Goal: Task Accomplishment & Management: Use online tool/utility

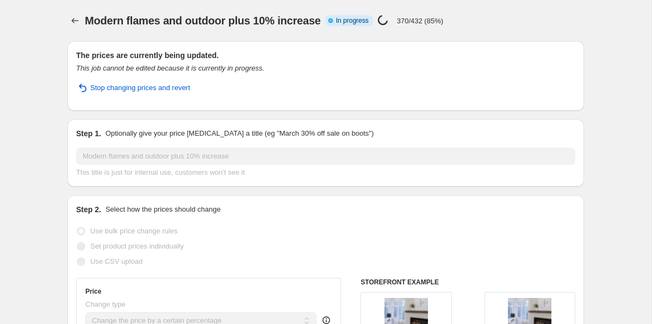
select select "percentage"
select select "vendor"
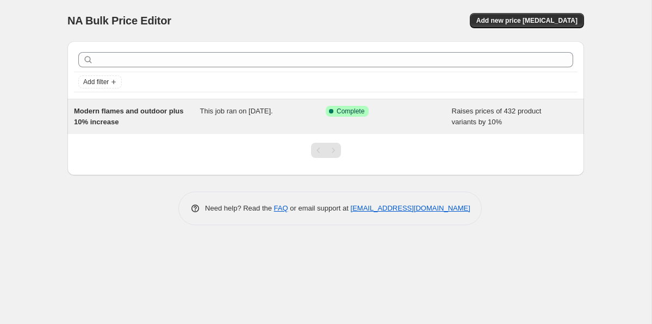
click at [108, 119] on span "Modern flames and outdoor plus 10% increase" at bounding box center [129, 116] width 110 height 19
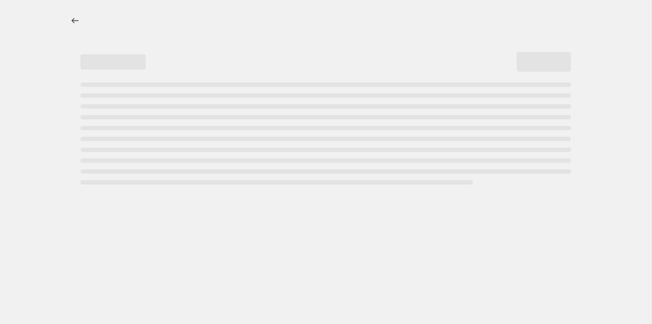
select select "percentage"
select select "vendor"
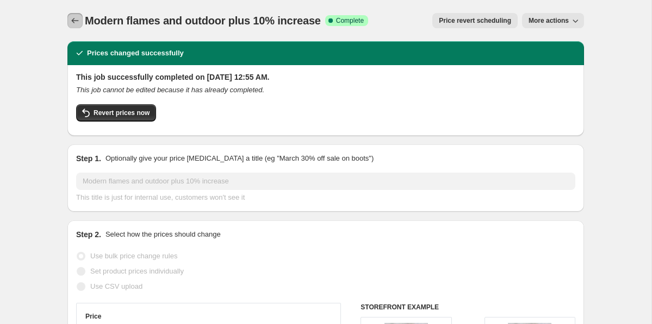
click at [73, 17] on icon "Price change jobs" at bounding box center [75, 20] width 11 height 11
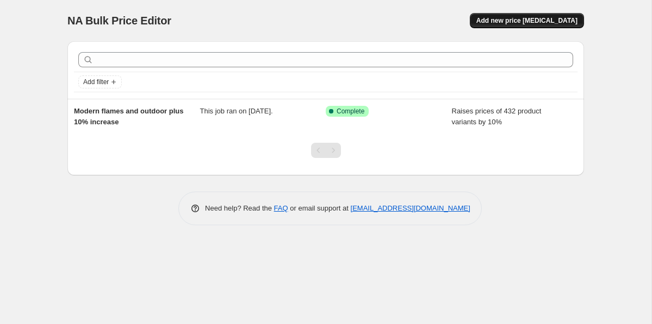
click at [514, 25] on button "Add new price [MEDICAL_DATA]" at bounding box center [527, 20] width 114 height 15
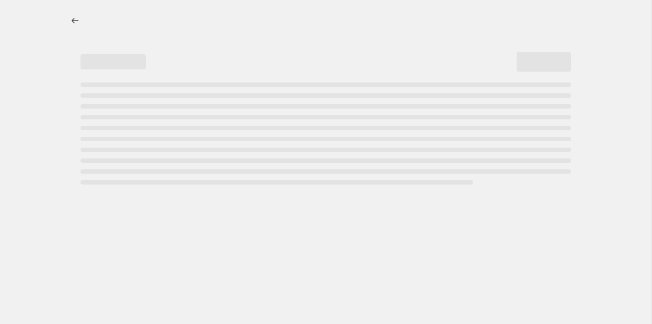
select select "percentage"
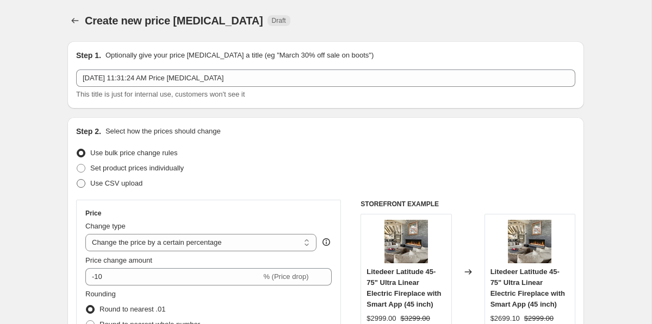
click at [117, 181] on span "Use CSV upload" at bounding box center [116, 183] width 52 height 8
click at [77, 180] on input "Use CSV upload" at bounding box center [77, 179] width 1 height 1
radio input "true"
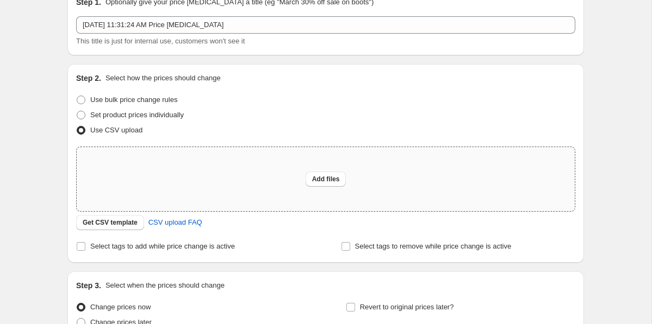
scroll to position [61, 0]
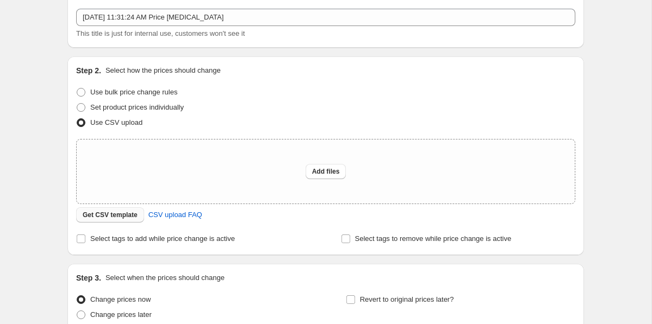
click at [122, 213] on span "Get CSV template" at bounding box center [110, 215] width 55 height 9
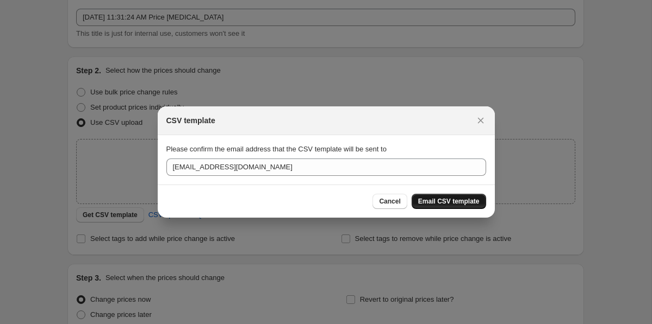
click at [433, 203] on span "Email CSV template" at bounding box center [448, 201] width 61 height 9
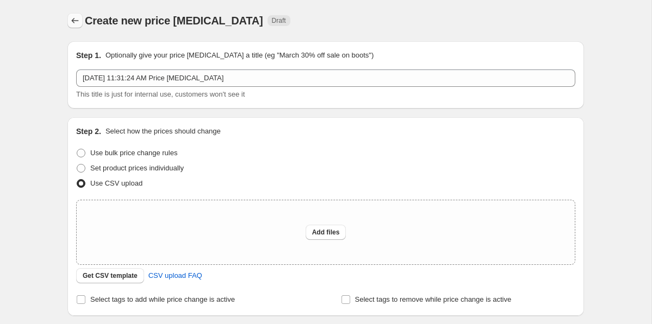
click at [78, 16] on icon "Price change jobs" at bounding box center [75, 20] width 11 height 11
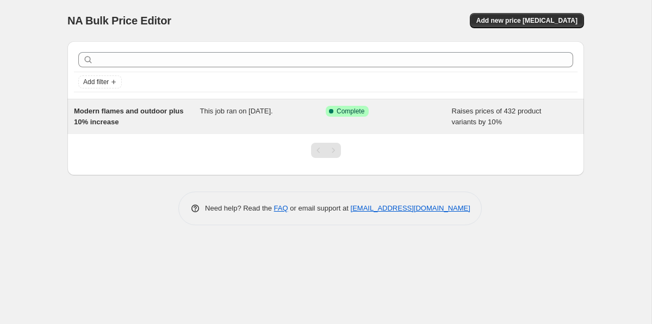
click at [350, 116] on span "Success Complete Complete" at bounding box center [347, 111] width 43 height 11
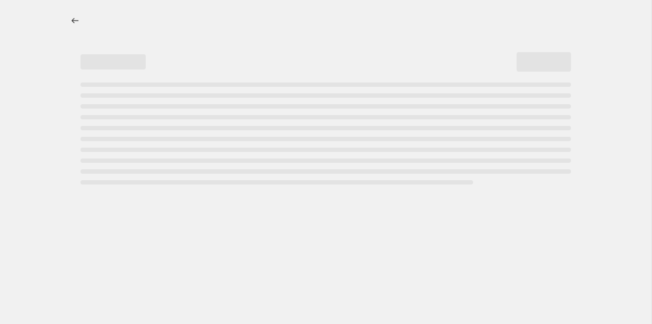
select select "percentage"
select select "vendor"
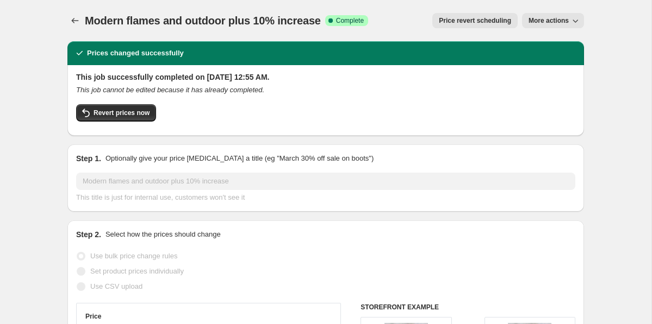
click at [578, 20] on icon "button" at bounding box center [575, 20] width 11 height 11
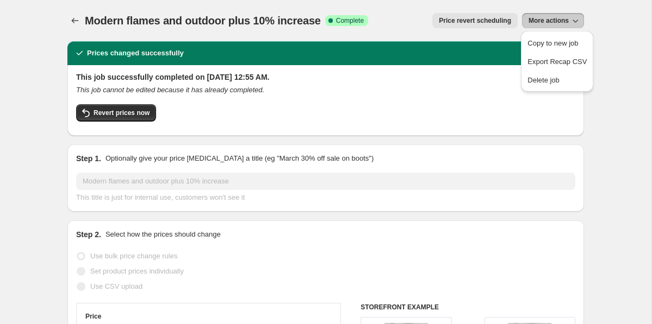
click at [509, 17] on span "Price revert scheduling" at bounding box center [475, 20] width 72 height 9
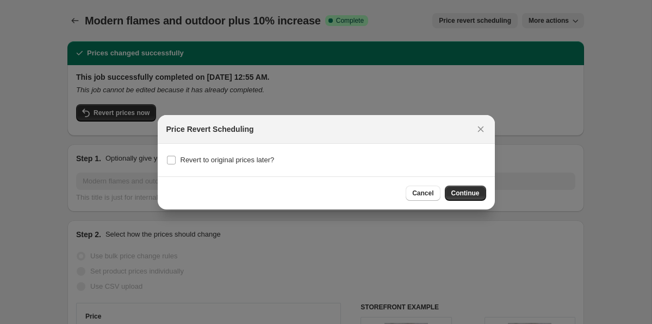
click at [288, 153] on div "Revert to original prices later?" at bounding box center [326, 160] width 320 height 15
click at [251, 164] on span "Revert to original prices later?" at bounding box center [227, 160] width 94 height 11
click at [176, 164] on input "Revert to original prices later?" at bounding box center [171, 160] width 9 height 9
checkbox input "true"
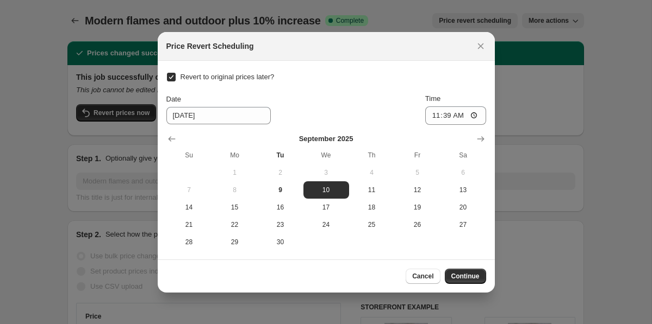
click at [475, 89] on div "Revert to original prices later? Date 9/10/2025 Time 11:39 September 2025 Su Mo…" at bounding box center [326, 161] width 320 height 182
click at [473, 282] on button "Continue" at bounding box center [465, 276] width 41 height 15
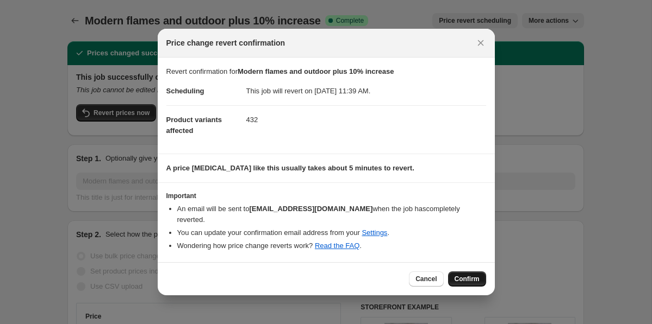
click at [454, 277] on span "Confirm" at bounding box center [466, 279] width 25 height 9
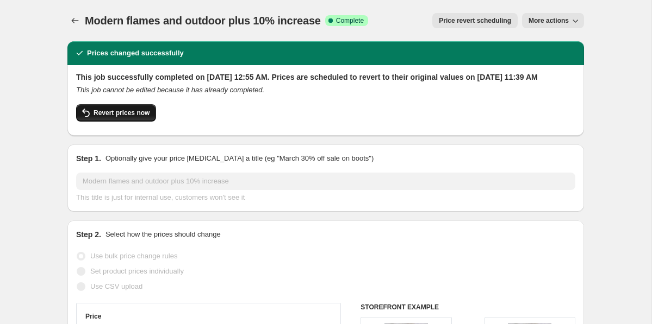
click at [133, 117] on span "Revert prices now" at bounding box center [121, 113] width 56 height 9
checkbox input "false"
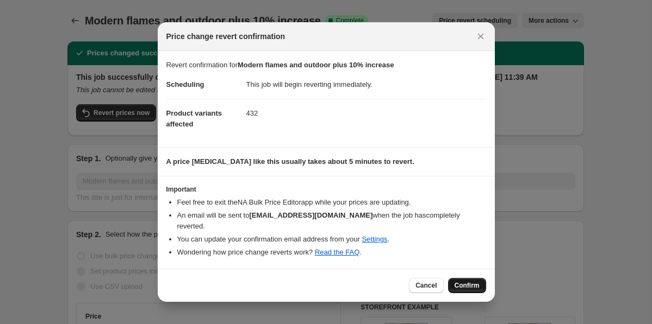
click at [476, 282] on span "Confirm" at bounding box center [466, 286] width 25 height 9
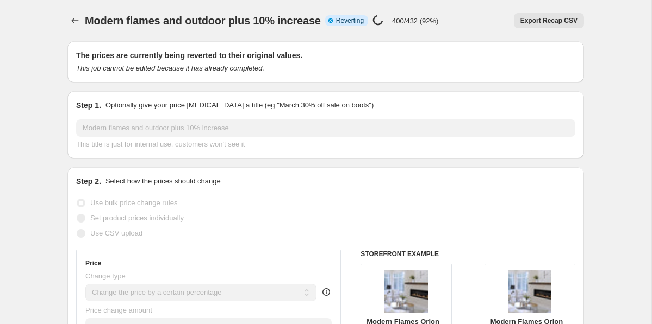
select select "percentage"
select select "vendor"
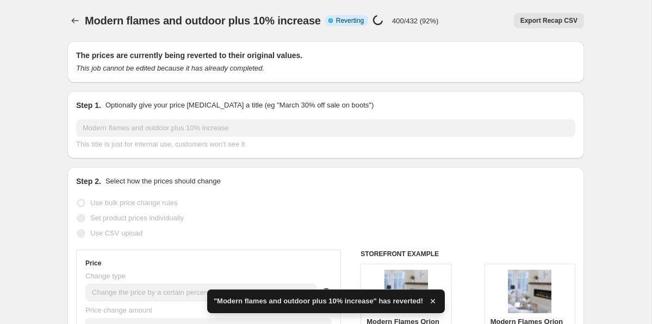
checkbox input "true"
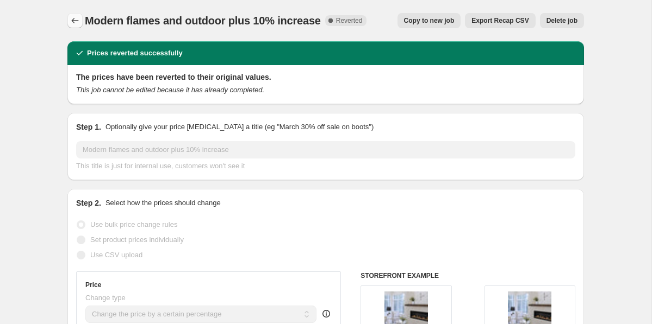
click at [70, 21] on icon "Price change jobs" at bounding box center [75, 20] width 11 height 11
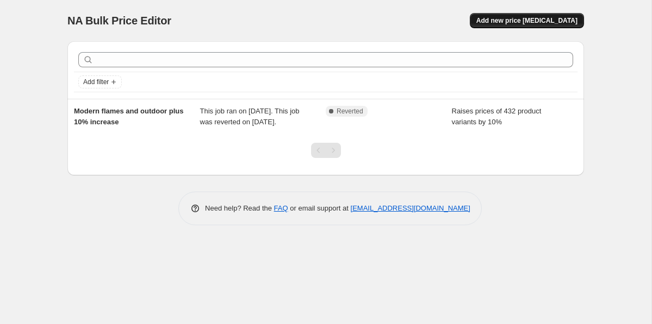
click at [541, 18] on span "Add new price [MEDICAL_DATA]" at bounding box center [526, 20] width 101 height 9
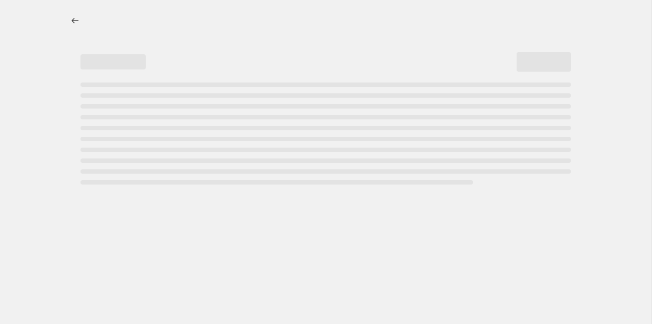
select select "percentage"
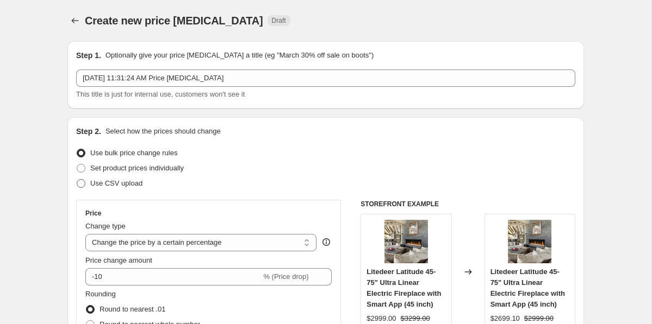
click at [94, 180] on span "Use CSV upload" at bounding box center [116, 183] width 52 height 8
click at [77, 180] on input "Use CSV upload" at bounding box center [77, 179] width 1 height 1
radio input "true"
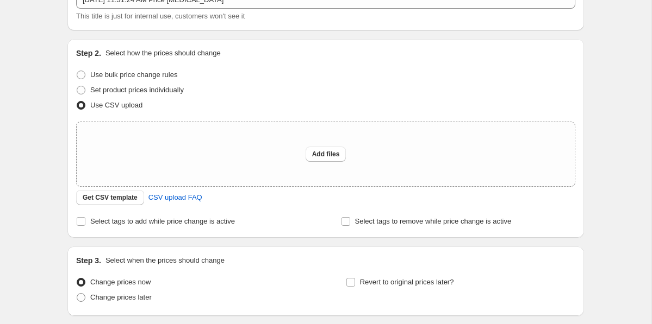
scroll to position [77, 0]
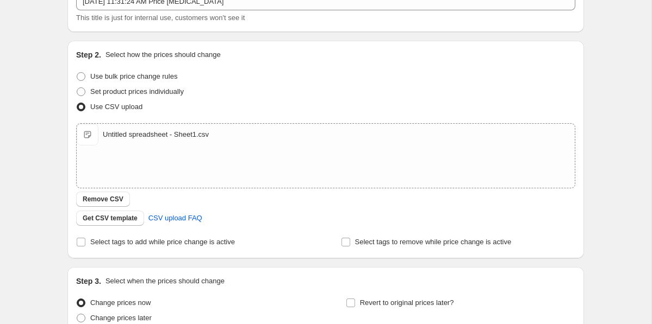
click at [237, 218] on div "Get CSV template CSV upload FAQ" at bounding box center [325, 218] width 499 height 15
click at [199, 240] on span "Select tags to add while price change is active" at bounding box center [162, 242] width 145 height 8
click at [85, 240] on input "Select tags to add while price change is active" at bounding box center [81, 242] width 9 height 9
checkbox input "true"
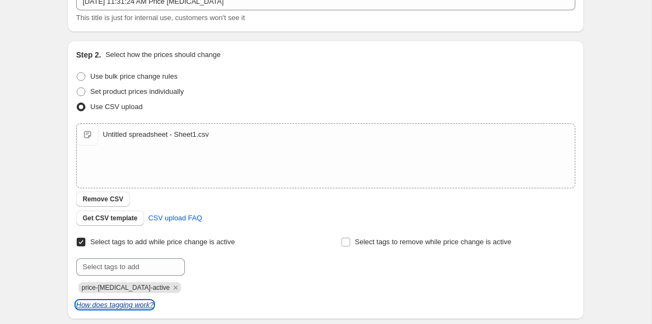
click at [144, 307] on icon "How does tagging work?" at bounding box center [114, 305] width 77 height 8
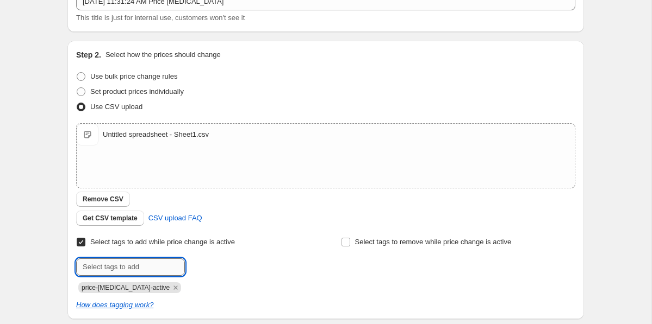
click at [145, 270] on input "text" at bounding box center [130, 267] width 109 height 17
type input "price-change"
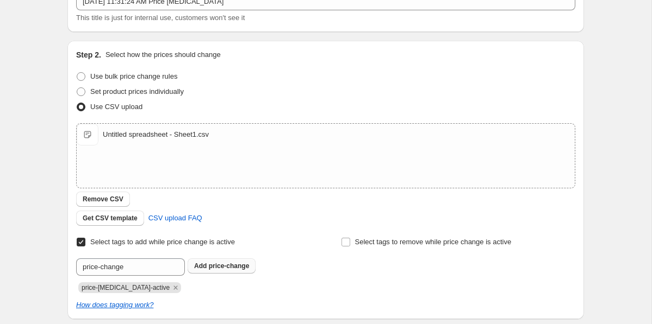
click at [231, 268] on span "price-change" at bounding box center [229, 266] width 41 height 8
click at [171, 291] on icon "Remove price-change-job-active" at bounding box center [176, 288] width 10 height 10
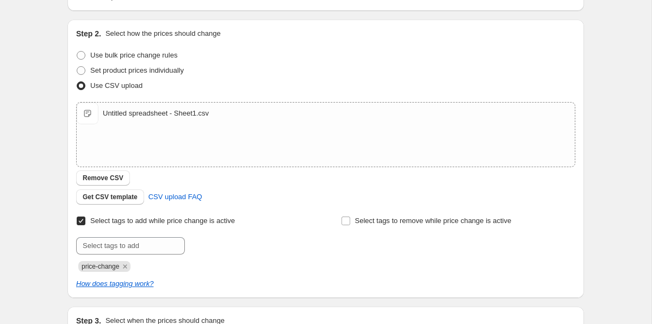
scroll to position [152, 0]
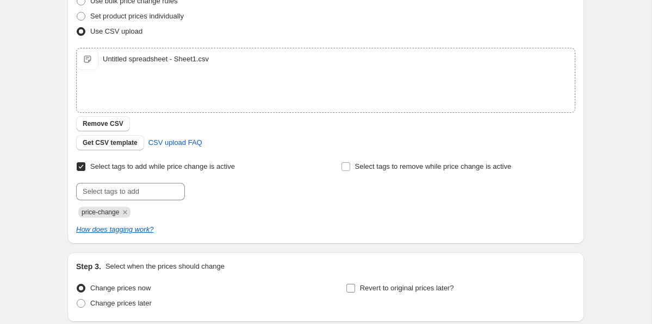
click at [357, 290] on label "Revert to original prices later?" at bounding box center [400, 288] width 108 height 15
click at [355, 290] on input "Revert to original prices later?" at bounding box center [350, 288] width 9 height 9
checkbox input "true"
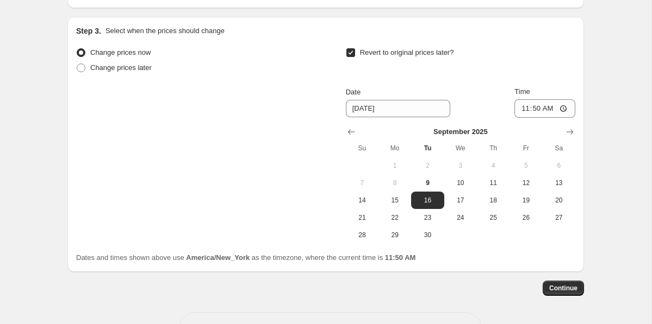
scroll to position [399, 0]
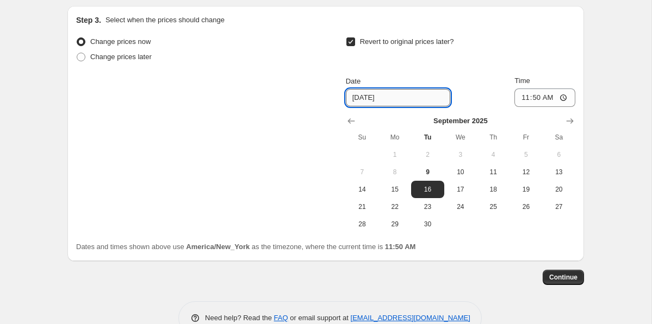
click at [399, 97] on input "9/16/2025" at bounding box center [398, 97] width 104 height 17
click at [365, 100] on input "9/16/2025" at bounding box center [398, 97] width 104 height 17
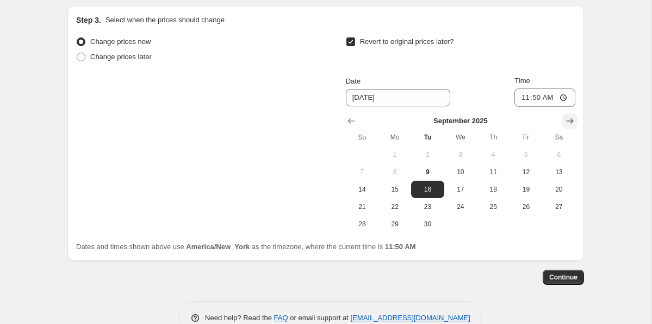
click at [569, 118] on icon "Show next month, October 2025" at bounding box center [569, 121] width 11 height 11
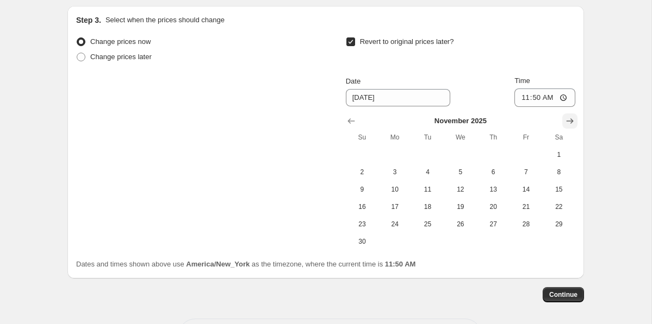
click at [569, 118] on icon "Show next month, December 2025" at bounding box center [569, 121] width 11 height 11
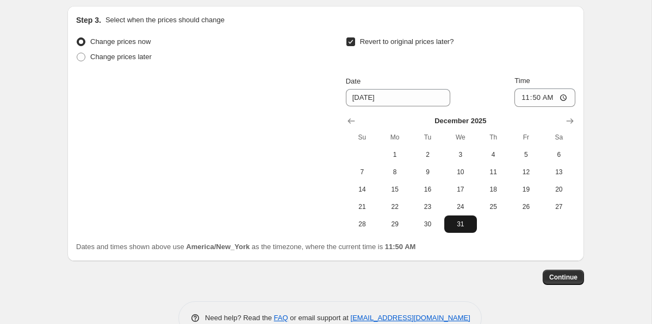
click at [467, 222] on span "31" at bounding box center [460, 224] width 24 height 9
type input "[DATE]"
click at [550, 274] on span "Continue" at bounding box center [563, 277] width 28 height 9
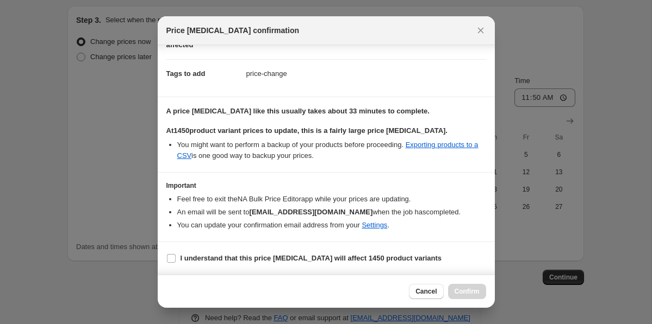
scroll to position [84, 0]
click at [253, 259] on b "I understand that this price change job will affect 1450 product variants" at bounding box center [310, 258] width 261 height 8
click at [176, 259] on input "I understand that this price change job will affect 1450 product variants" at bounding box center [171, 258] width 9 height 9
checkbox input "true"
click at [481, 30] on icon "Close" at bounding box center [480, 31] width 6 height 6
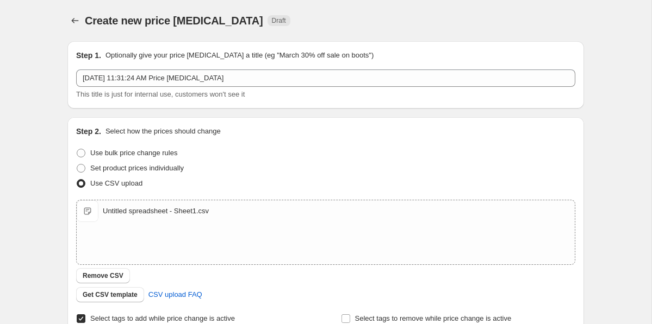
scroll to position [399, 0]
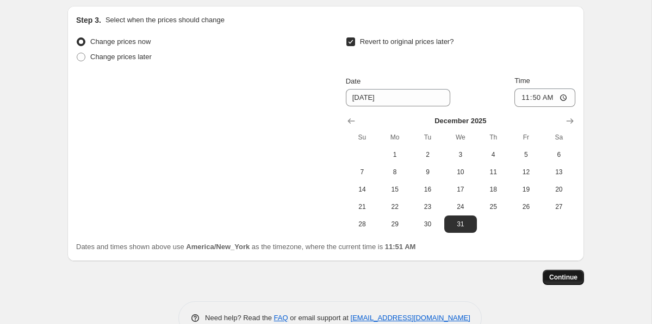
click at [571, 278] on span "Continue" at bounding box center [563, 277] width 28 height 9
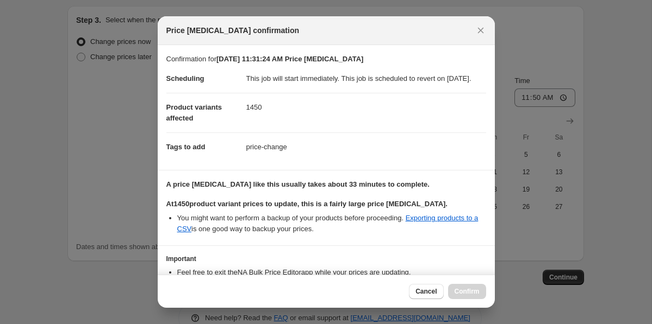
scroll to position [84, 0]
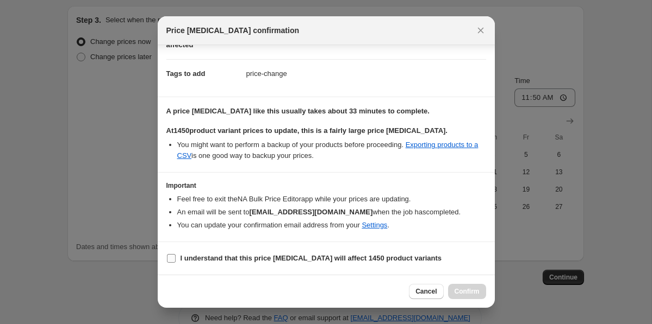
click at [220, 257] on b "I understand that this price change job will affect 1450 product variants" at bounding box center [310, 258] width 261 height 8
click at [176, 257] on input "I understand that this price change job will affect 1450 product variants" at bounding box center [171, 258] width 9 height 9
checkbox input "true"
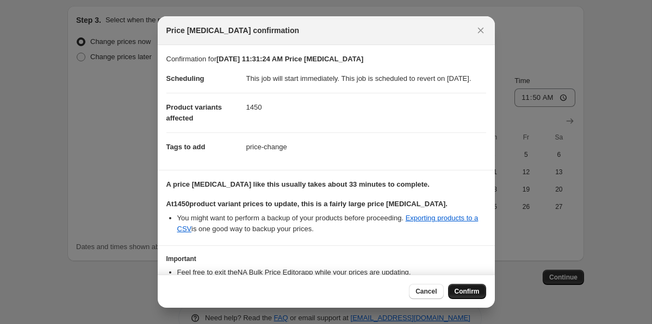
click at [467, 292] on span "Confirm" at bounding box center [466, 291] width 25 height 9
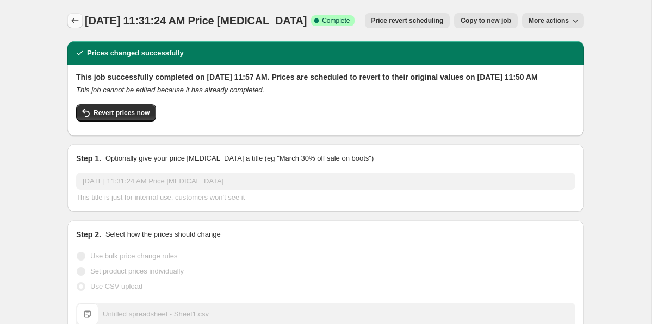
click at [70, 18] on icon "Price change jobs" at bounding box center [75, 20] width 11 height 11
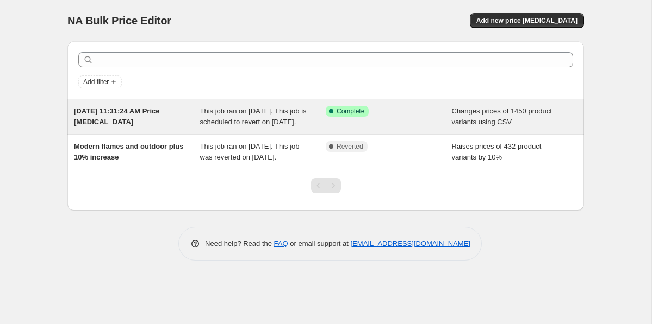
click at [212, 126] on span "This job ran on [DATE]. This job is scheduled to revert on [DATE]." at bounding box center [253, 116] width 107 height 19
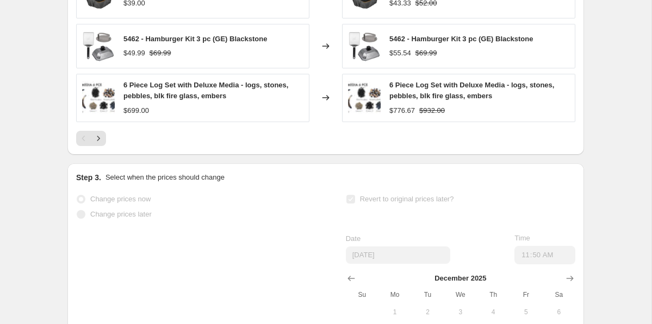
scroll to position [697, 0]
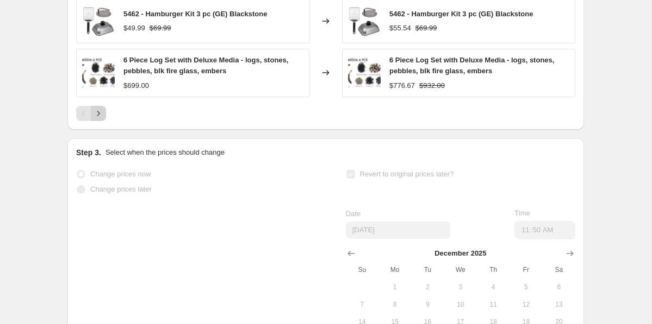
click at [101, 119] on icon "Next" at bounding box center [98, 113] width 11 height 11
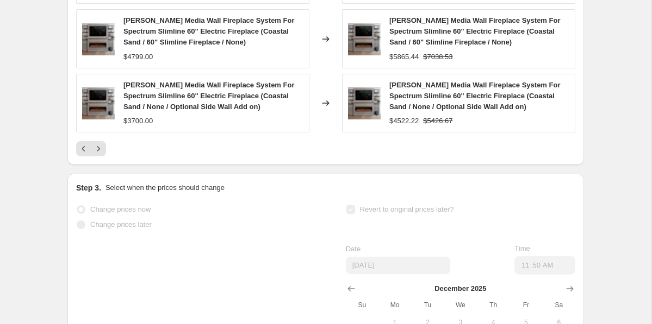
click at [98, 149] on icon "Next" at bounding box center [98, 148] width 11 height 11
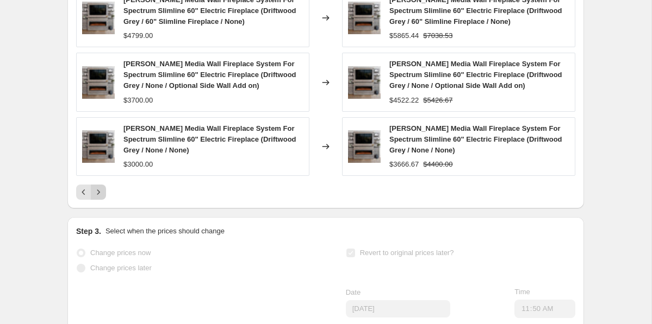
click at [98, 195] on icon "Next" at bounding box center [98, 192] width 11 height 11
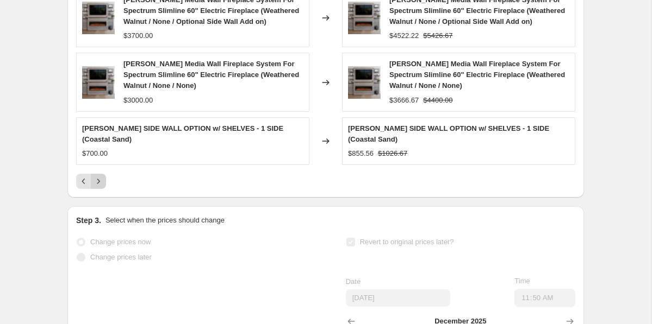
click at [97, 182] on icon "Next" at bounding box center [98, 181] width 11 height 11
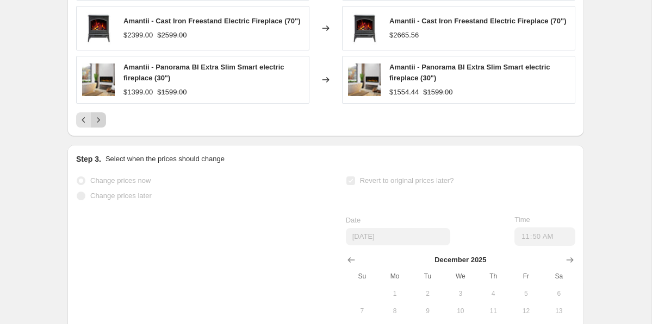
click at [104, 120] on button "Next" at bounding box center [98, 119] width 15 height 15
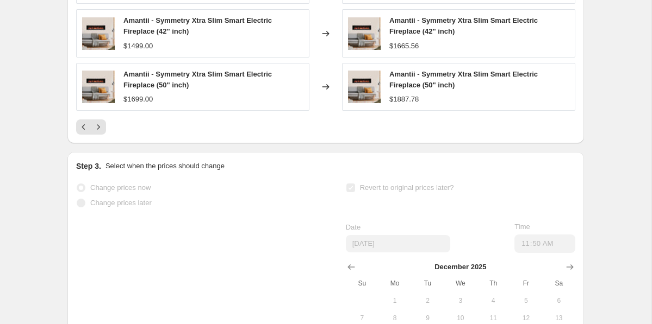
click at [99, 129] on icon "Next" at bounding box center [98, 126] width 3 height 5
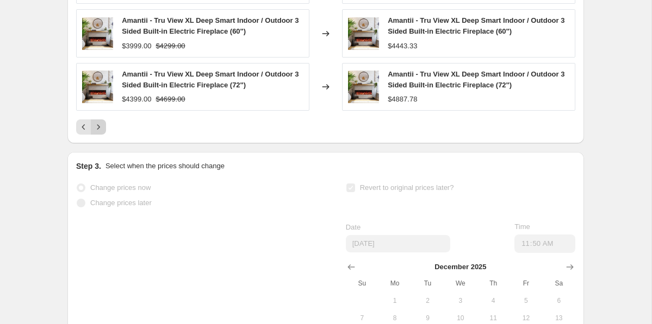
click at [99, 129] on icon "Next" at bounding box center [98, 126] width 3 height 5
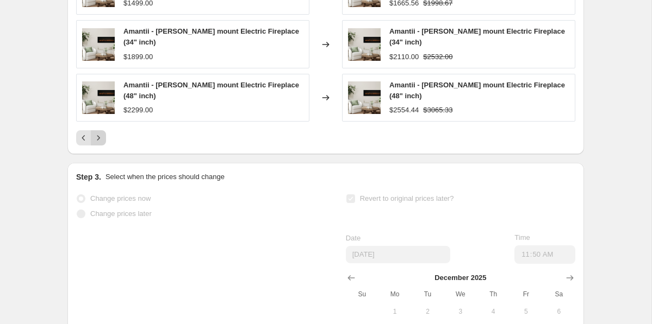
click at [99, 141] on button "Next" at bounding box center [98, 137] width 15 height 15
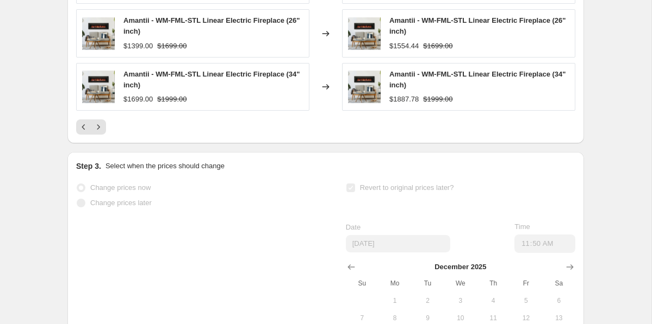
click at [98, 133] on icon "Next" at bounding box center [98, 127] width 11 height 11
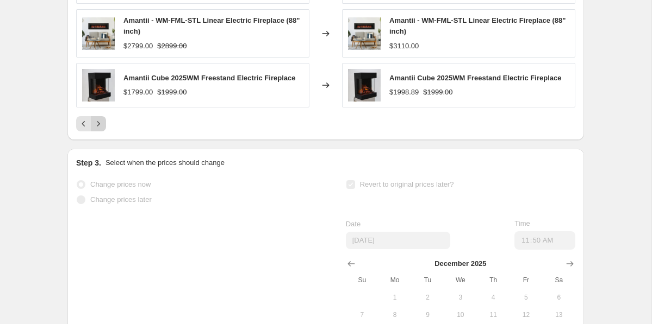
click at [98, 129] on icon "Next" at bounding box center [98, 123] width 11 height 11
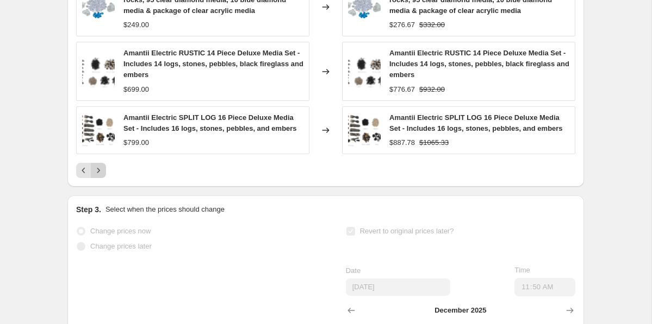
click at [98, 138] on img at bounding box center [98, 130] width 33 height 33
click at [101, 176] on icon "Next" at bounding box center [98, 170] width 11 height 11
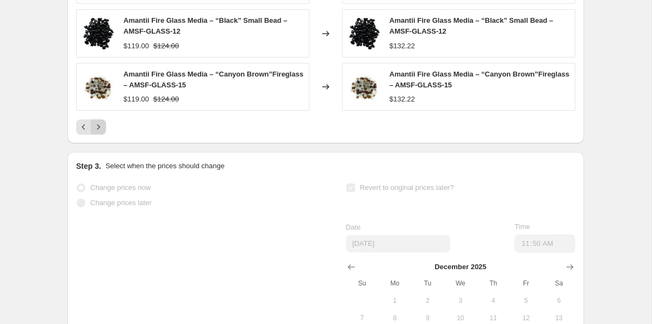
click at [97, 133] on icon "Next" at bounding box center [98, 127] width 11 height 11
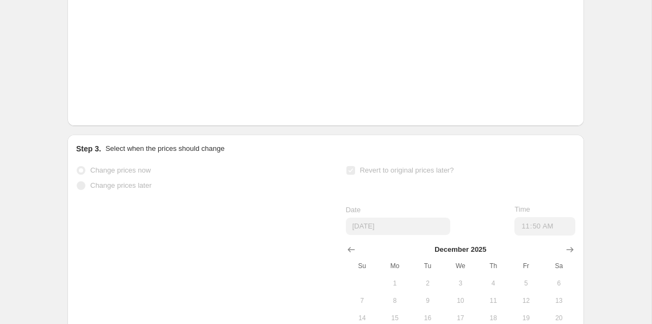
click at [102, 115] on icon "Next" at bounding box center [98, 109] width 11 height 11
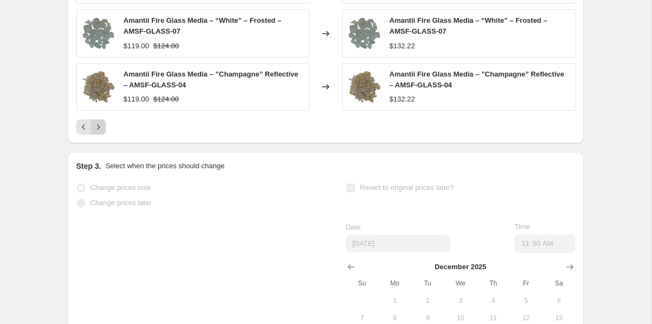
click at [102, 133] on icon "Next" at bounding box center [98, 127] width 11 height 11
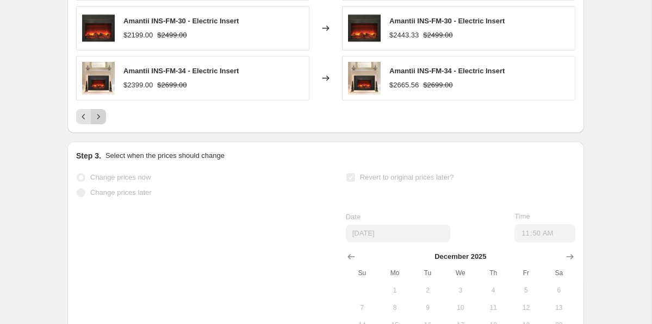
click at [99, 124] on button "Next" at bounding box center [98, 116] width 15 height 15
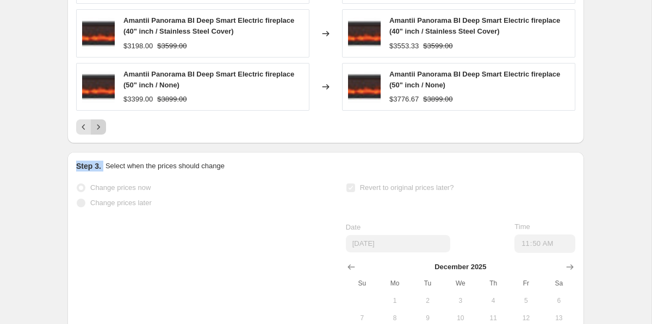
click at [99, 133] on icon "Next" at bounding box center [98, 127] width 11 height 11
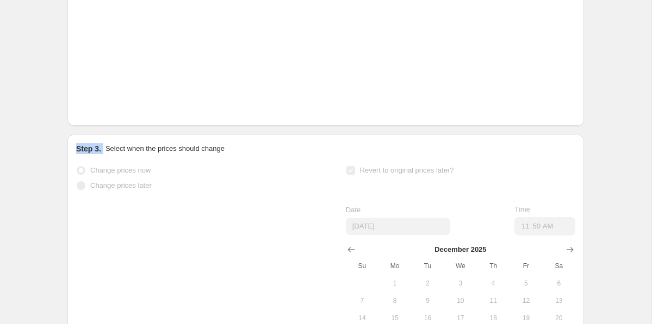
click at [99, 115] on icon "Next" at bounding box center [98, 109] width 11 height 11
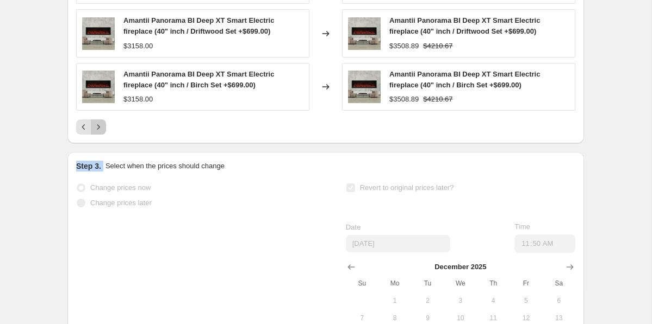
click at [99, 133] on icon "Next" at bounding box center [98, 127] width 11 height 11
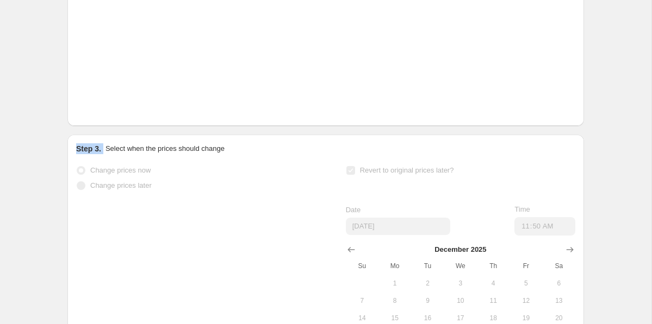
click at [99, 115] on icon "Next" at bounding box center [98, 109] width 11 height 11
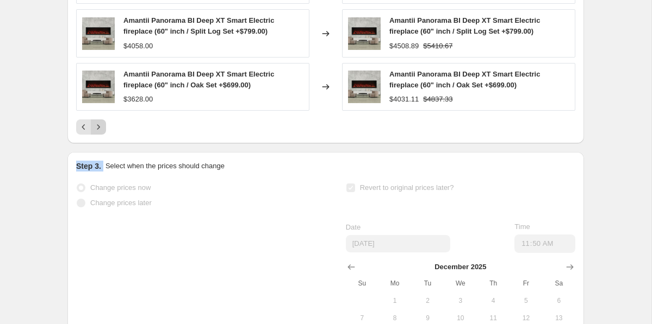
click at [99, 133] on icon "Next" at bounding box center [98, 127] width 11 height 11
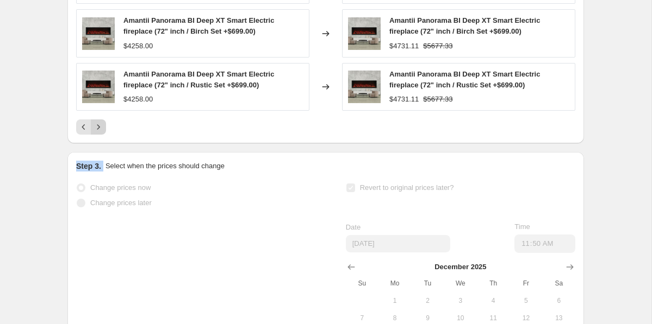
click at [99, 133] on icon "Next" at bounding box center [98, 127] width 11 height 11
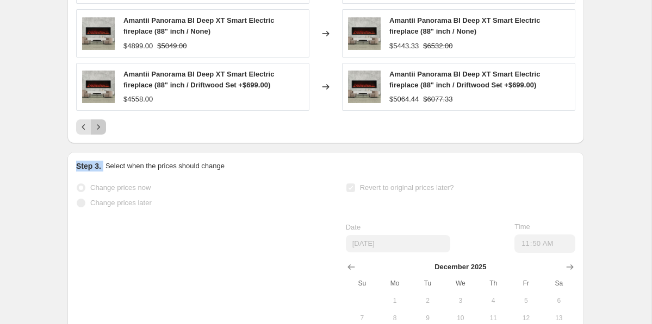
click at [99, 133] on icon "Next" at bounding box center [98, 127] width 11 height 11
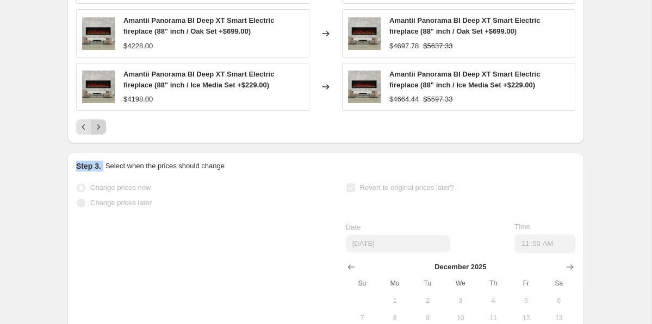
click at [99, 133] on icon "Next" at bounding box center [98, 127] width 11 height 11
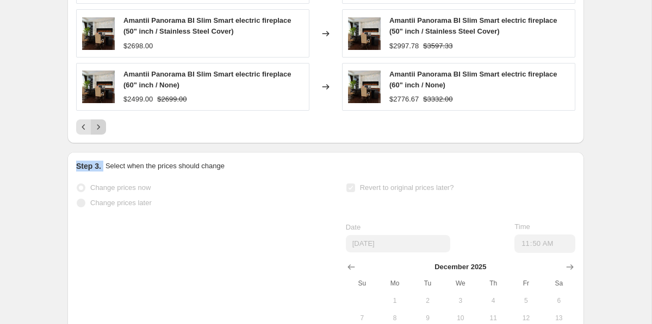
click at [99, 133] on icon "Next" at bounding box center [98, 127] width 11 height 11
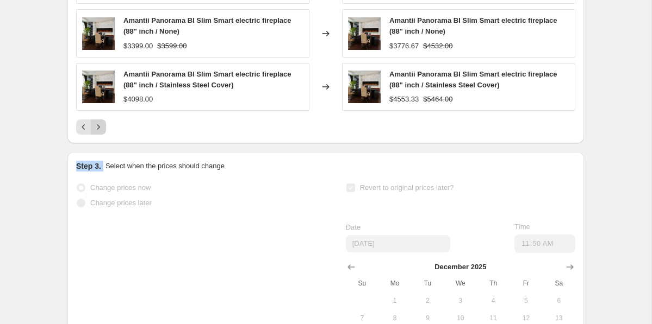
click at [99, 133] on icon "Next" at bounding box center [98, 127] width 11 height 11
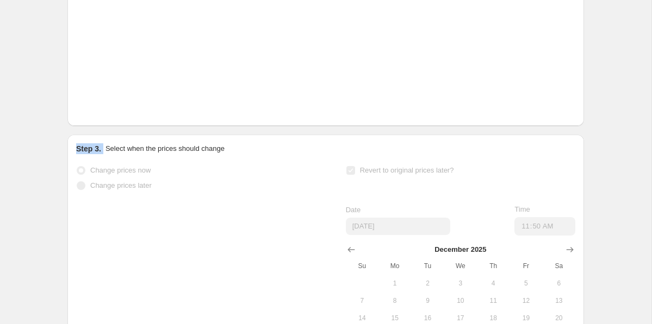
click at [99, 115] on icon "Next" at bounding box center [98, 109] width 11 height 11
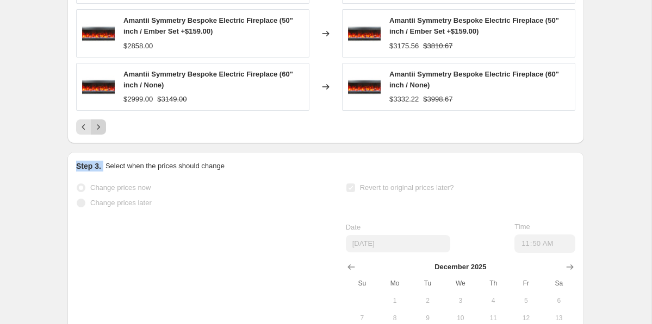
click at [99, 133] on icon "Next" at bounding box center [98, 127] width 11 height 11
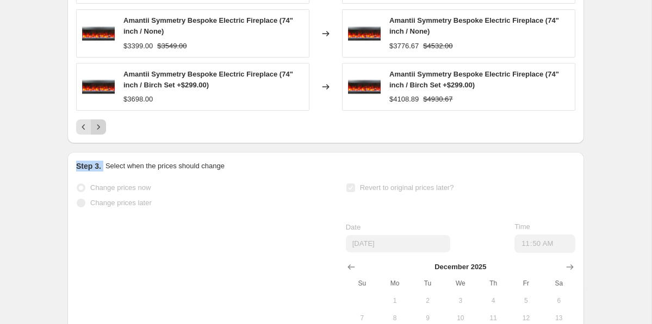
click at [99, 133] on icon "Next" at bounding box center [98, 127] width 11 height 11
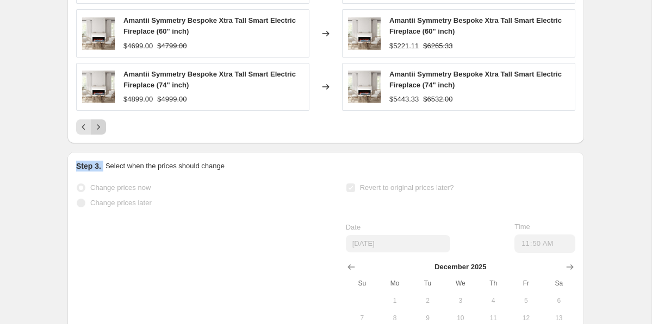
click at [99, 133] on icon "Next" at bounding box center [98, 127] width 11 height 11
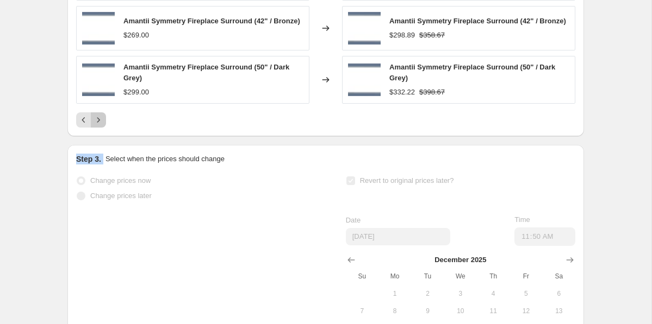
click at [99, 126] on icon "Next" at bounding box center [98, 120] width 11 height 11
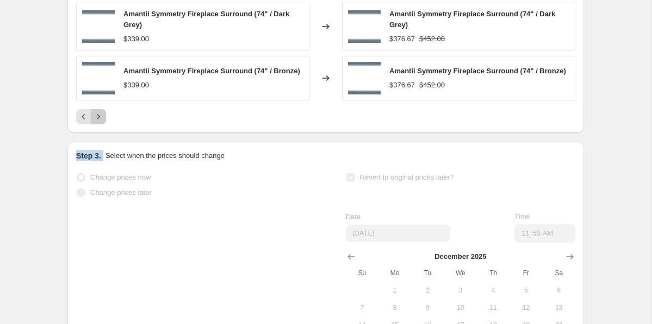
click at [99, 122] on icon "Next" at bounding box center [98, 116] width 11 height 11
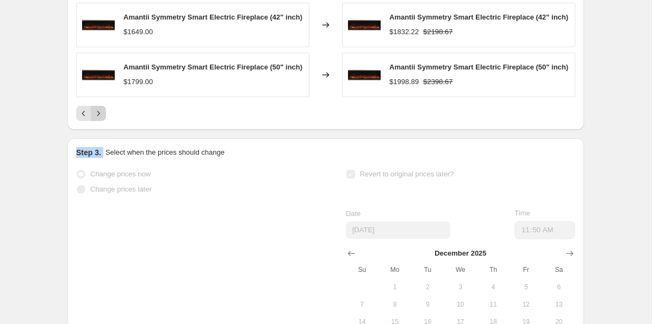
click at [99, 119] on icon "Next" at bounding box center [98, 113] width 11 height 11
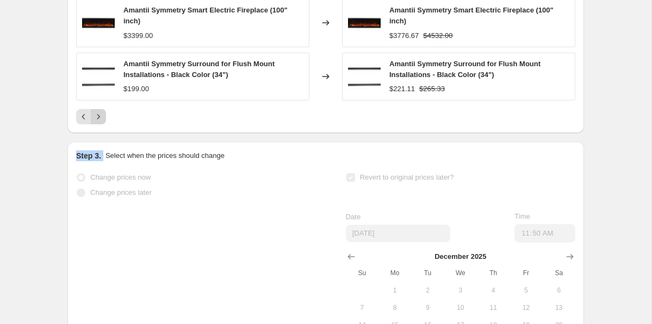
click at [99, 122] on icon "Next" at bounding box center [98, 116] width 11 height 11
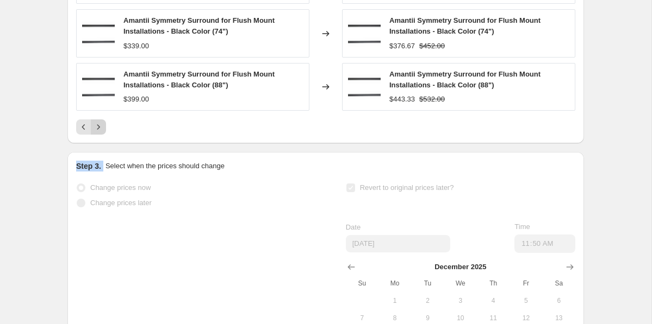
click at [99, 133] on icon "Next" at bounding box center [98, 127] width 11 height 11
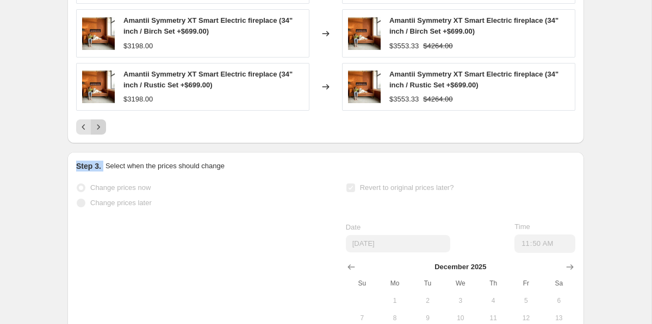
click at [99, 133] on icon "Next" at bounding box center [98, 127] width 11 height 11
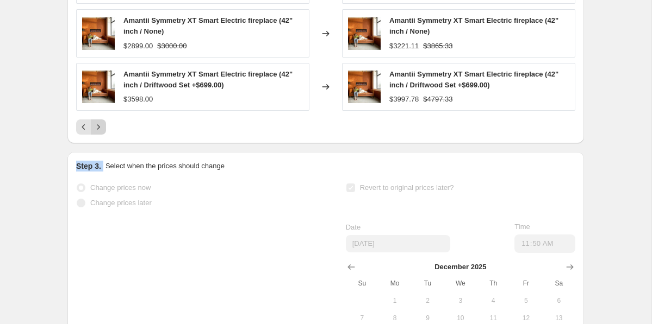
click at [99, 133] on icon "Next" at bounding box center [98, 127] width 11 height 11
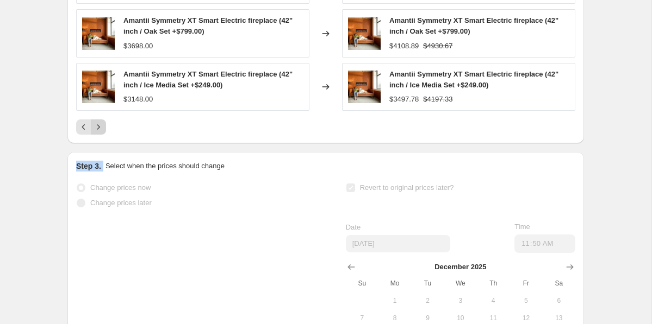
click at [99, 133] on icon "Next" at bounding box center [98, 127] width 11 height 11
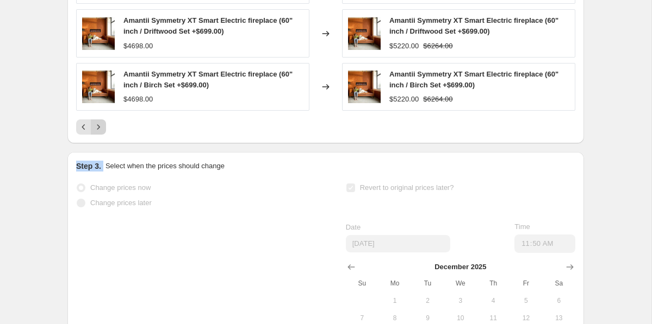
click at [99, 133] on icon "Next" at bounding box center [98, 127] width 11 height 11
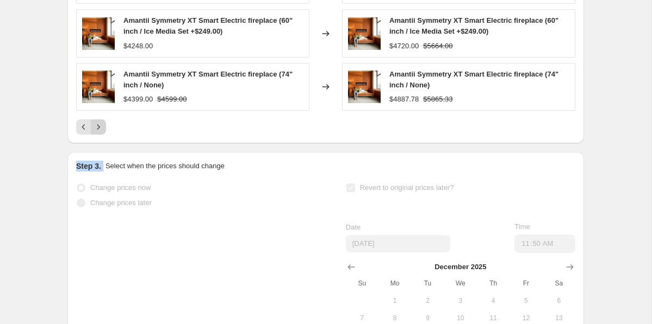
click at [99, 133] on icon "Next" at bounding box center [98, 127] width 11 height 11
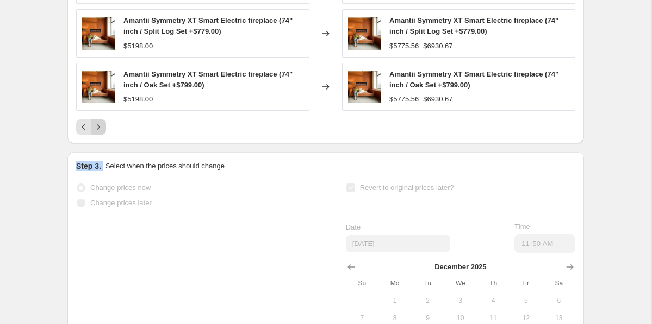
click at [99, 133] on icon "Next" at bounding box center [98, 127] width 11 height 11
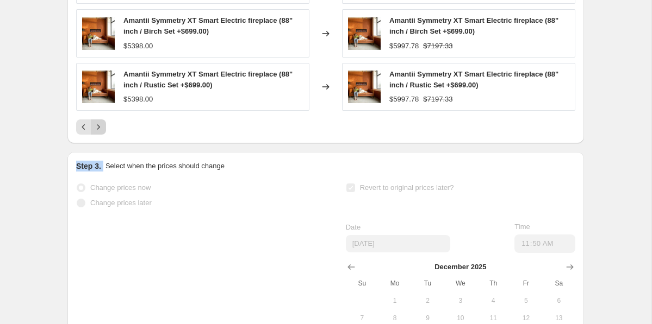
click at [99, 133] on icon "Next" at bounding box center [98, 127] width 11 height 11
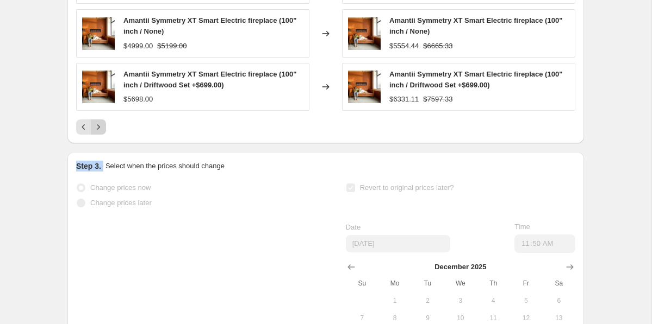
click at [99, 133] on icon "Next" at bounding box center [98, 127] width 11 height 11
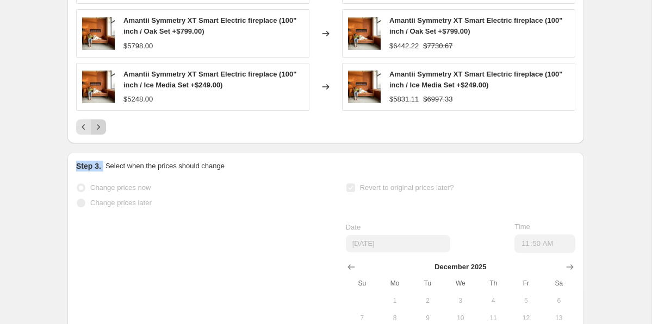
click at [98, 135] on button "Next" at bounding box center [98, 127] width 15 height 15
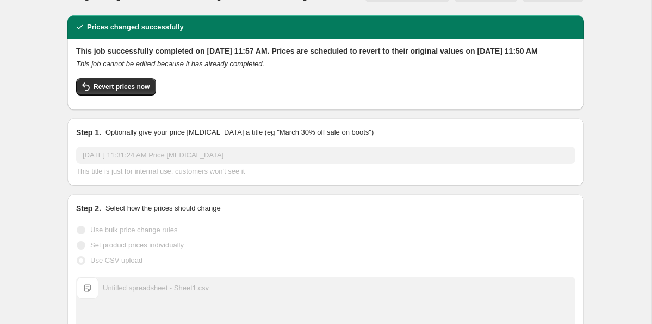
scroll to position [0, 0]
